Goal: Information Seeking & Learning: Learn about a topic

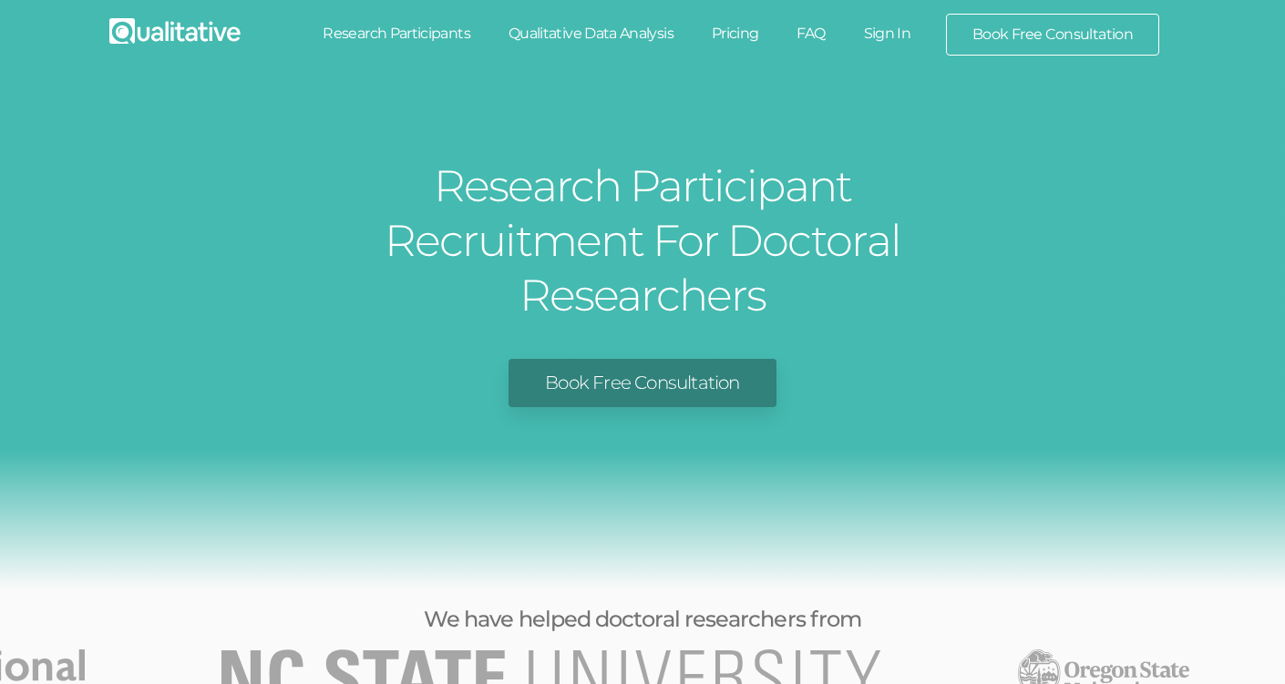
click at [435, 33] on link "Research Participants" at bounding box center [397, 34] width 186 height 40
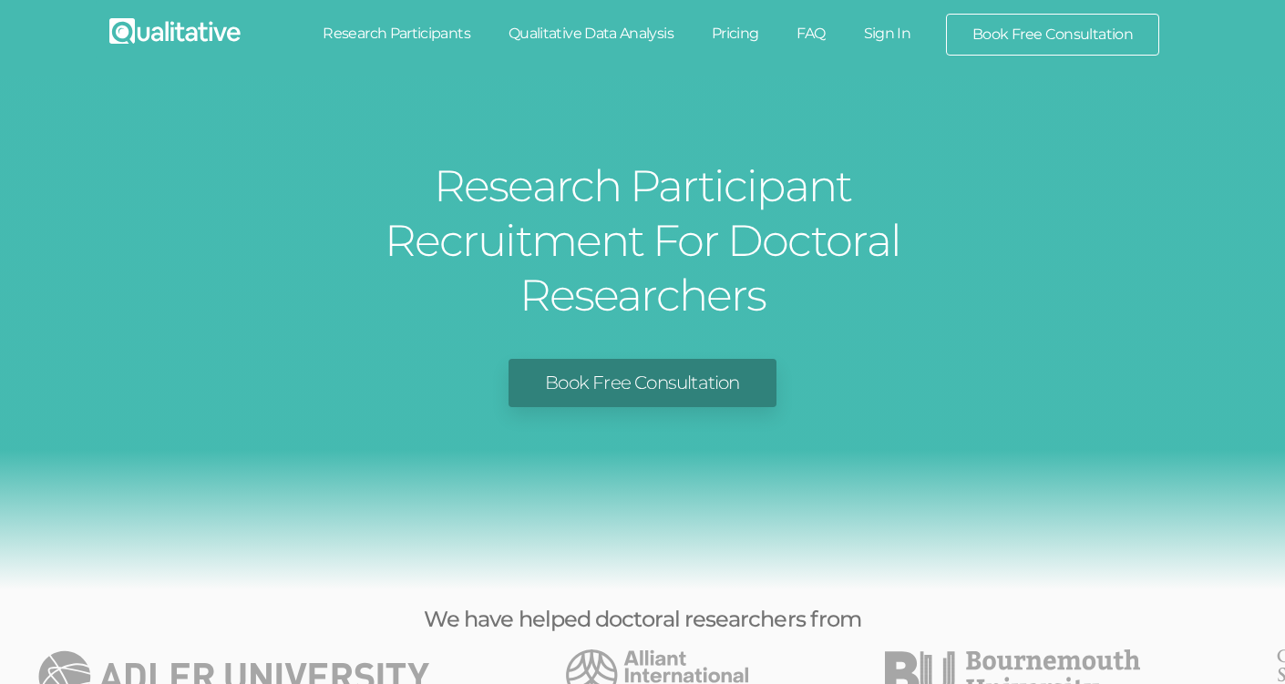
click at [760, 20] on link "Pricing" at bounding box center [736, 34] width 86 height 40
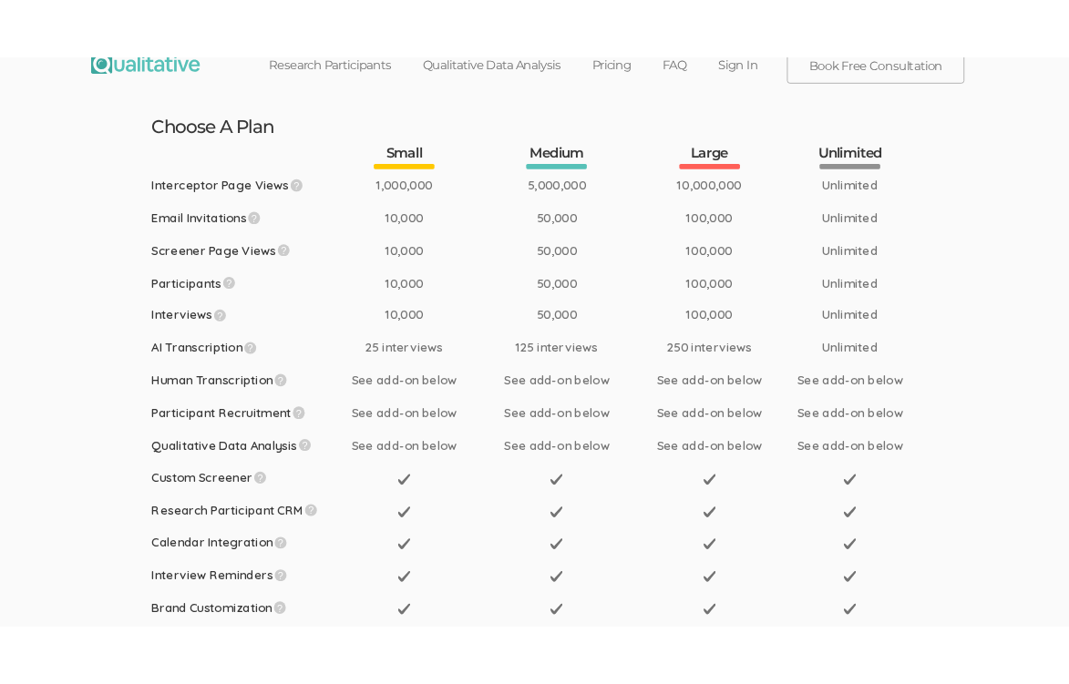
scroll to position [26, 0]
